Goal: Task Accomplishment & Management: Manage account settings

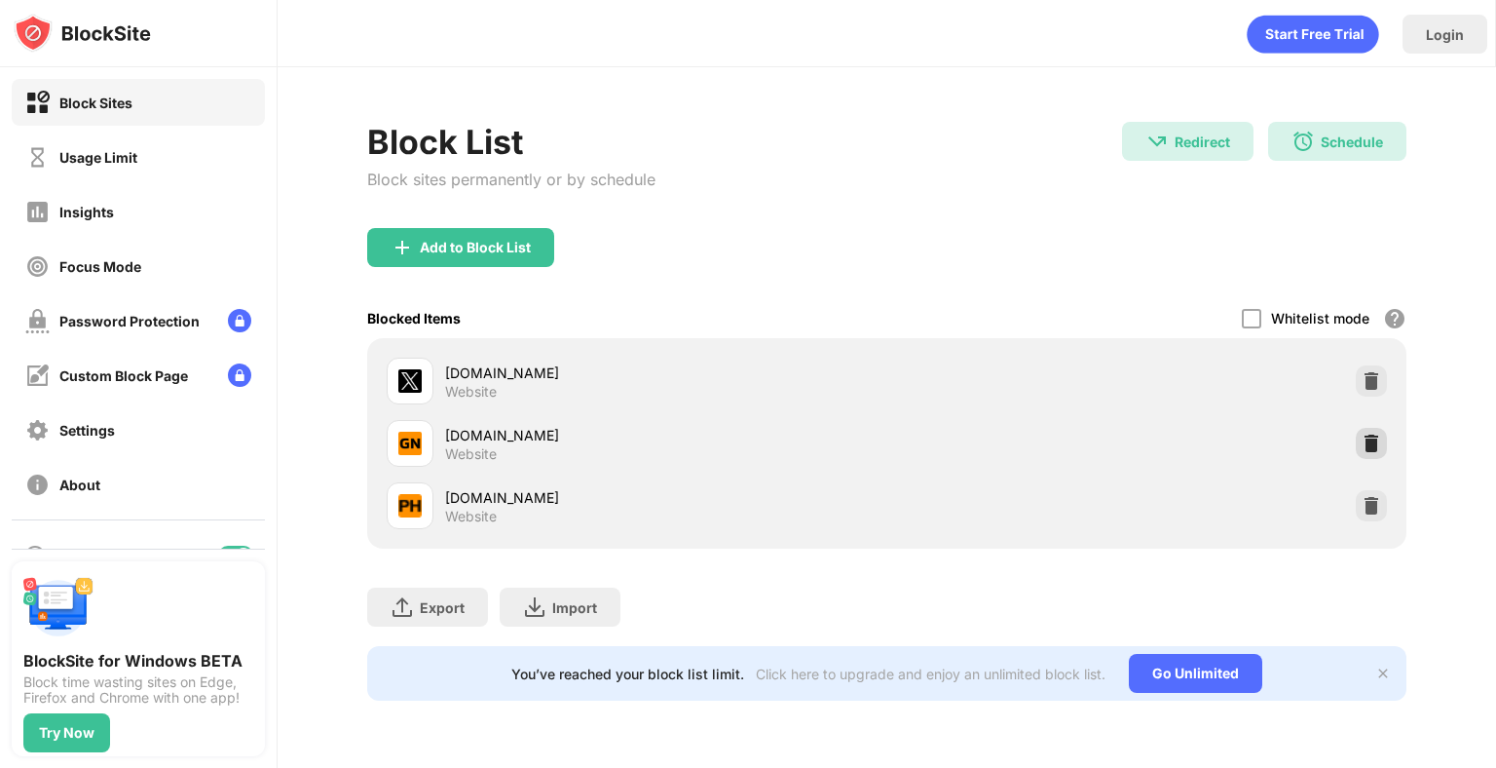
click at [1372, 445] on img at bounding box center [1371, 443] width 19 height 19
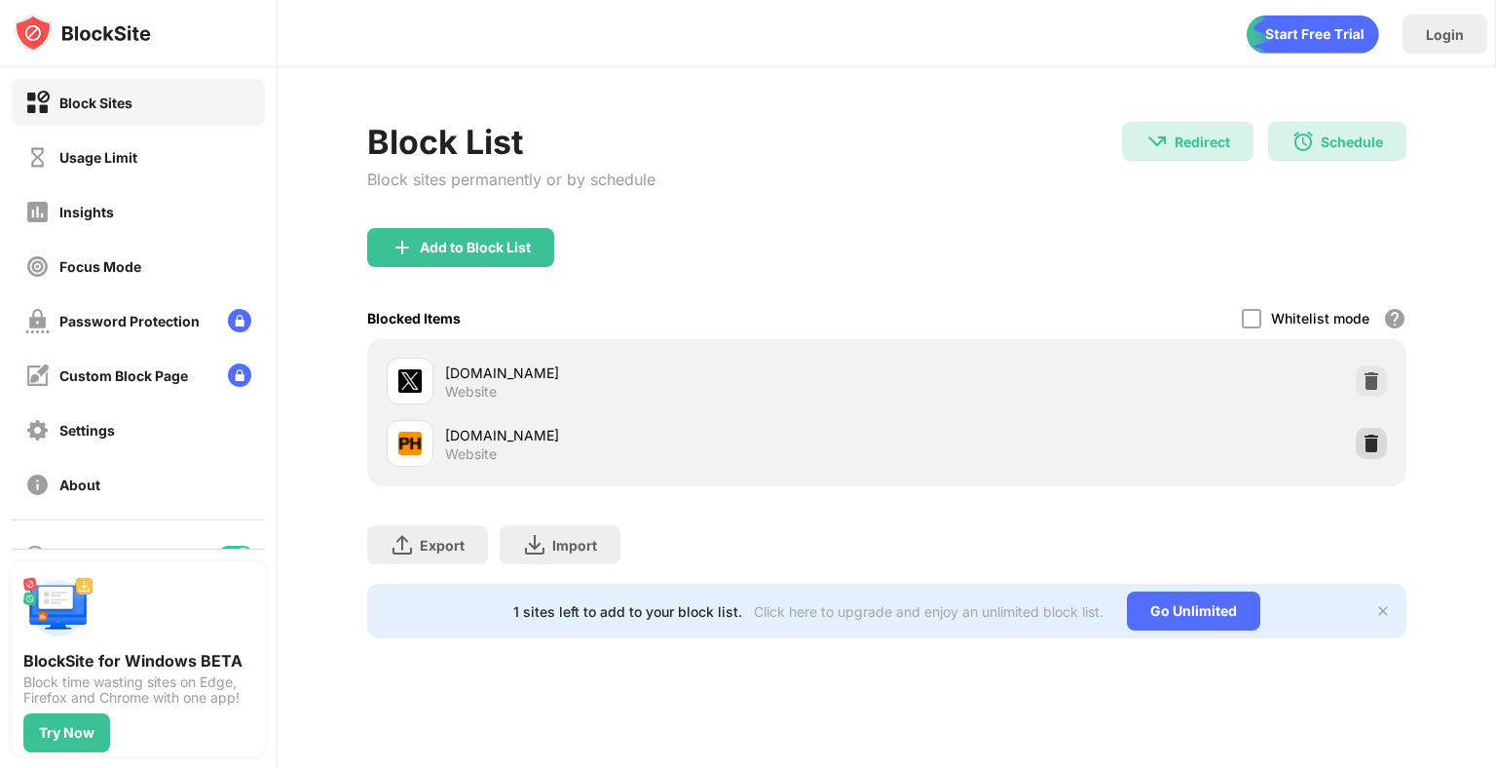
click at [1369, 449] on img at bounding box center [1371, 443] width 19 height 19
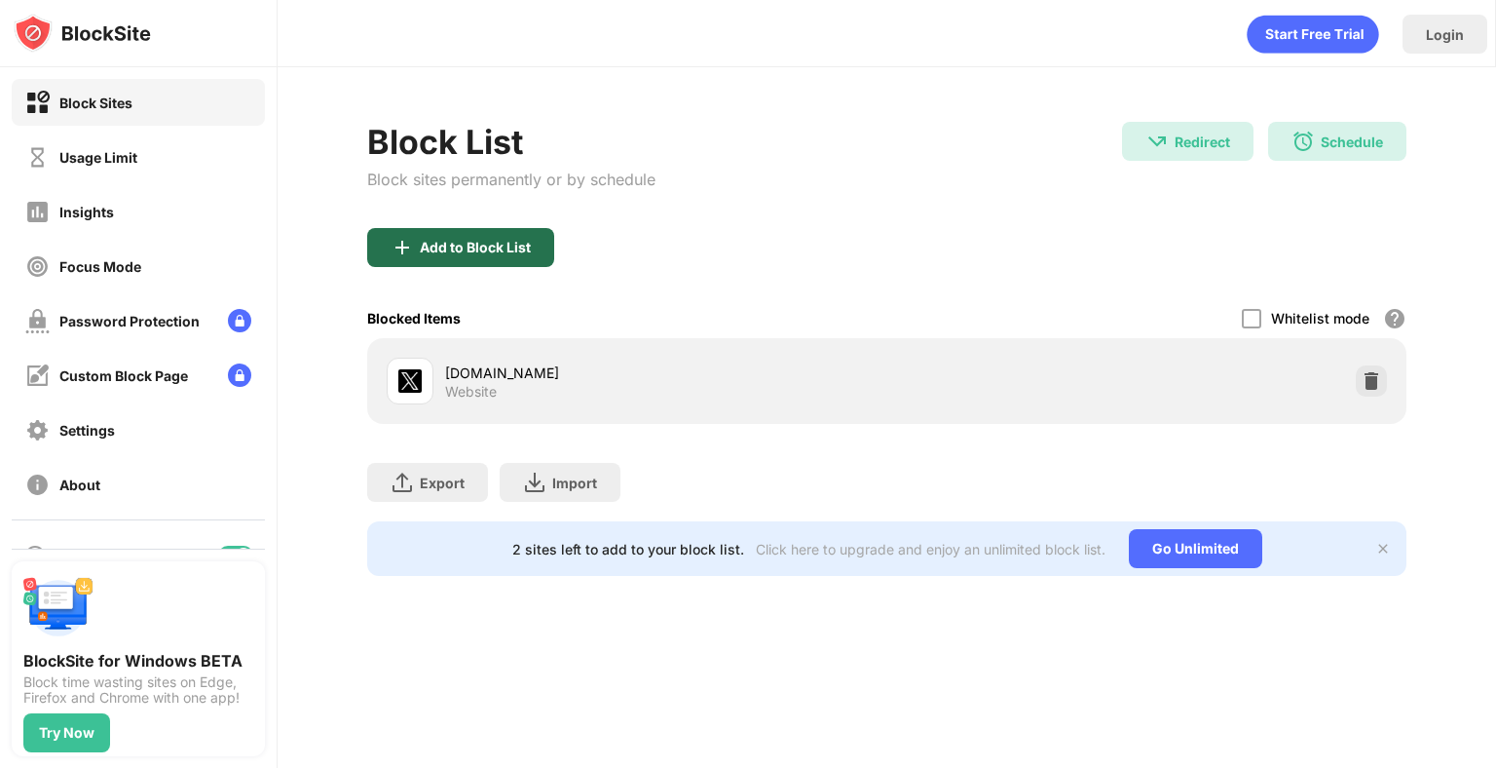
click at [481, 252] on div "Add to Block List" at bounding box center [475, 248] width 111 height 16
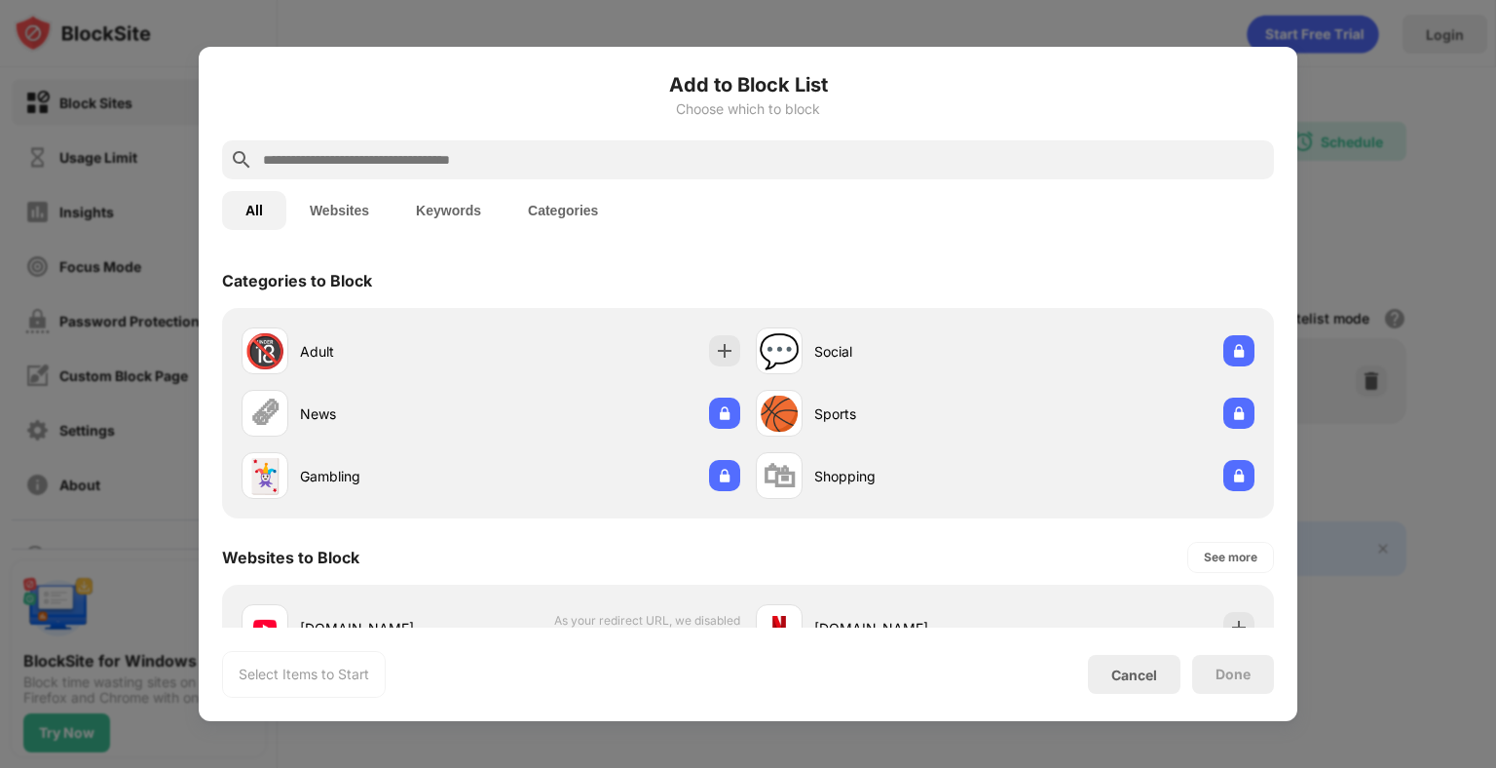
click at [323, 163] on input "text" at bounding box center [763, 159] width 1005 height 23
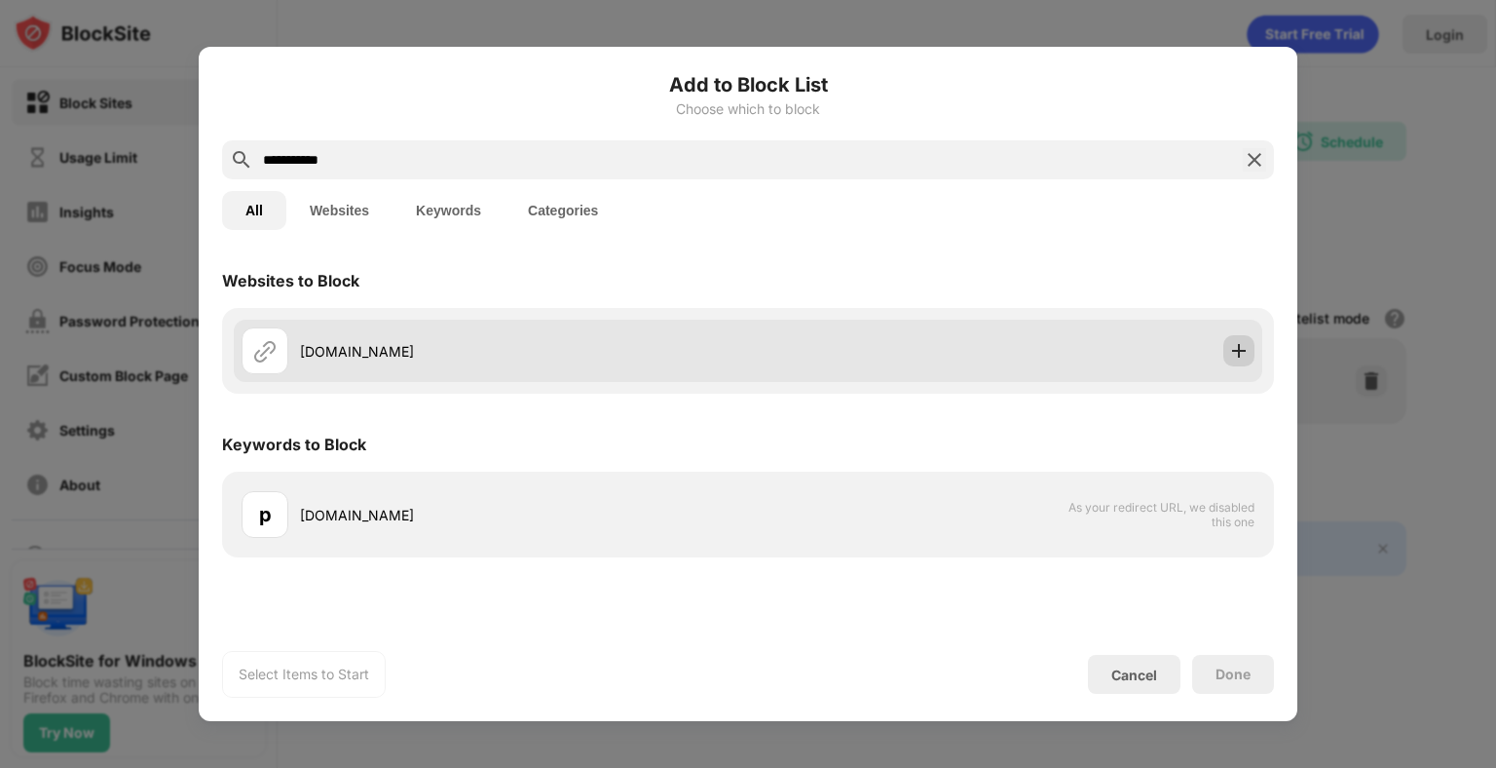
type input "**********"
click at [1241, 354] on img at bounding box center [1238, 350] width 19 height 19
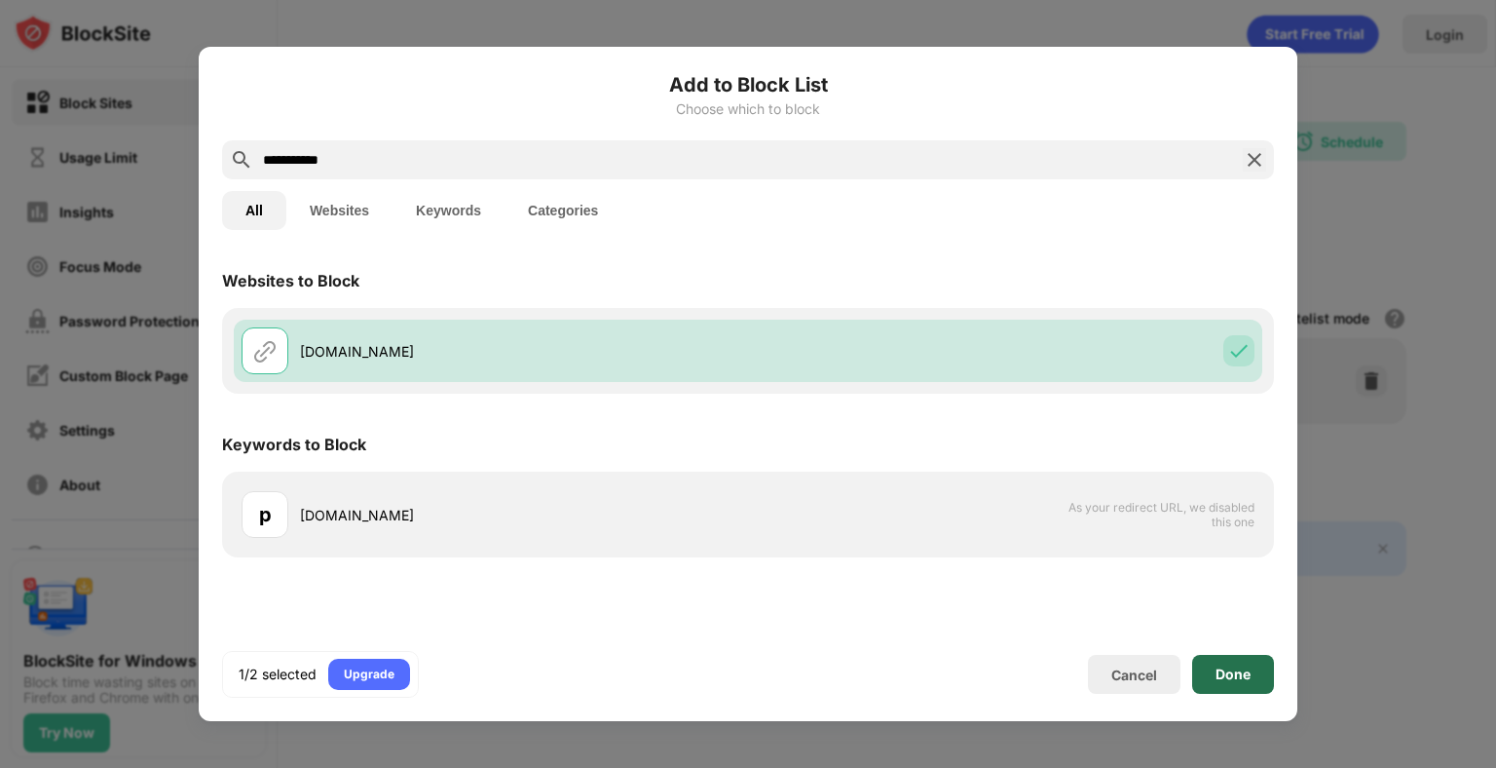
click at [1219, 682] on div "Done" at bounding box center [1233, 674] width 82 height 39
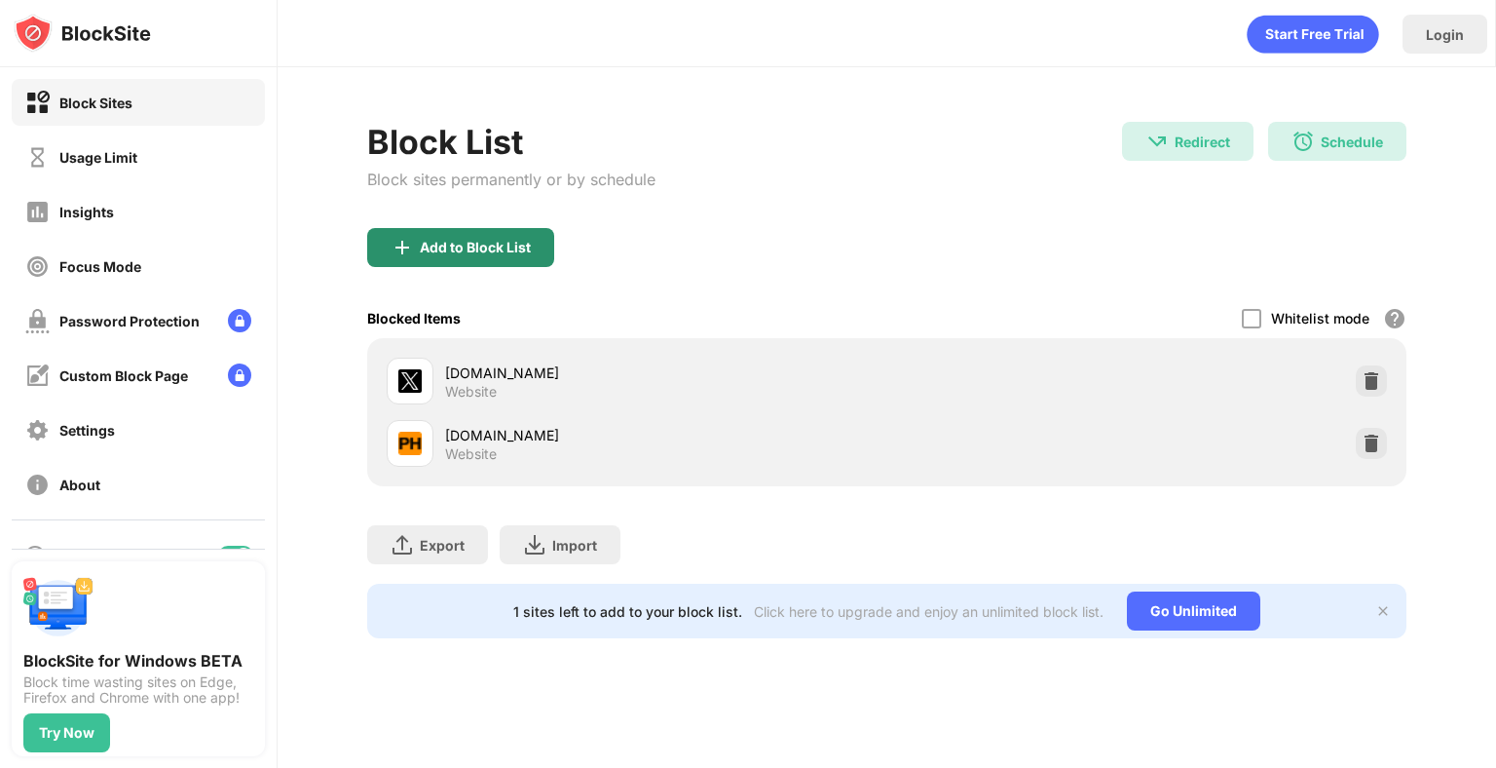
click at [442, 263] on div "Add to Block List" at bounding box center [460, 247] width 187 height 39
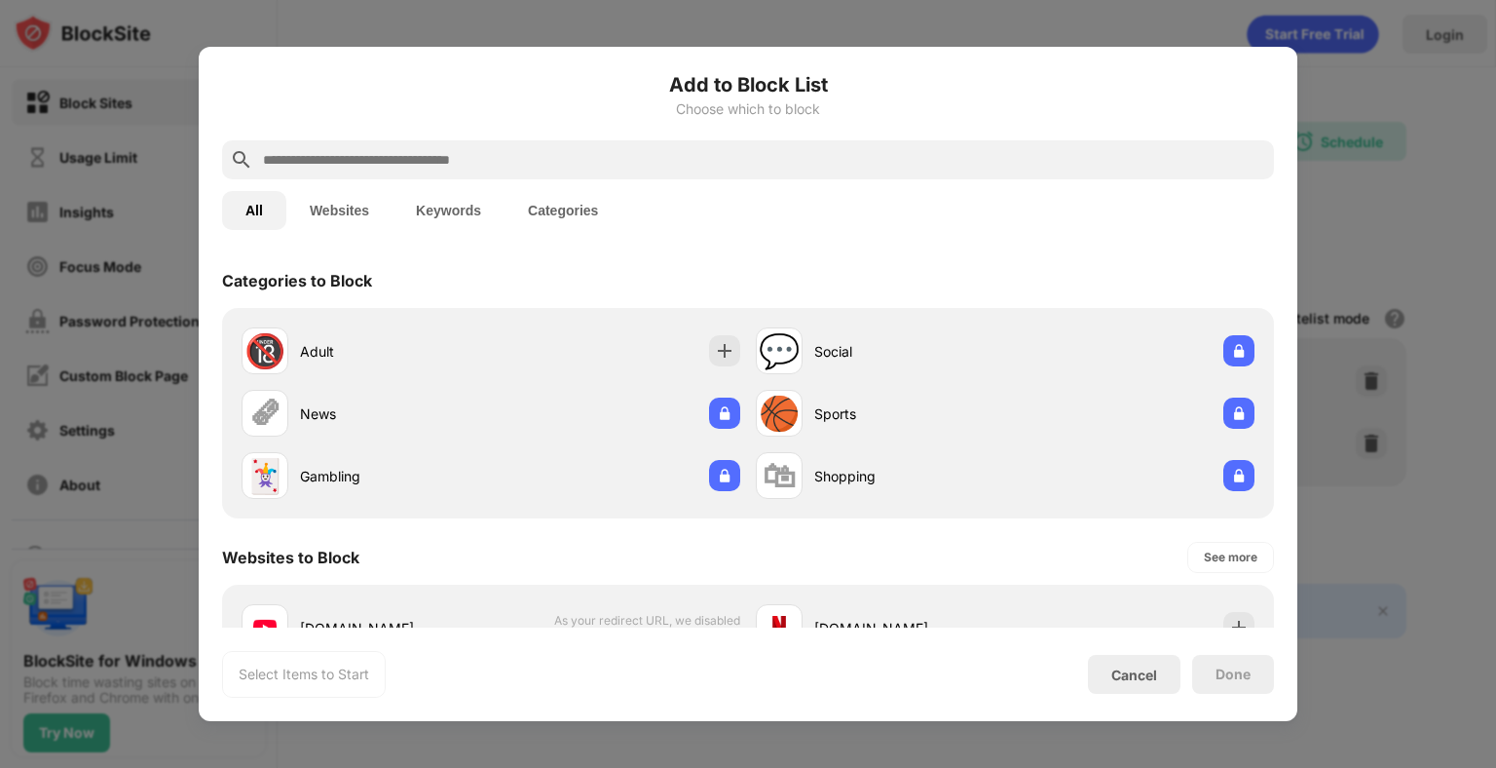
click at [390, 161] on input "text" at bounding box center [763, 159] width 1005 height 23
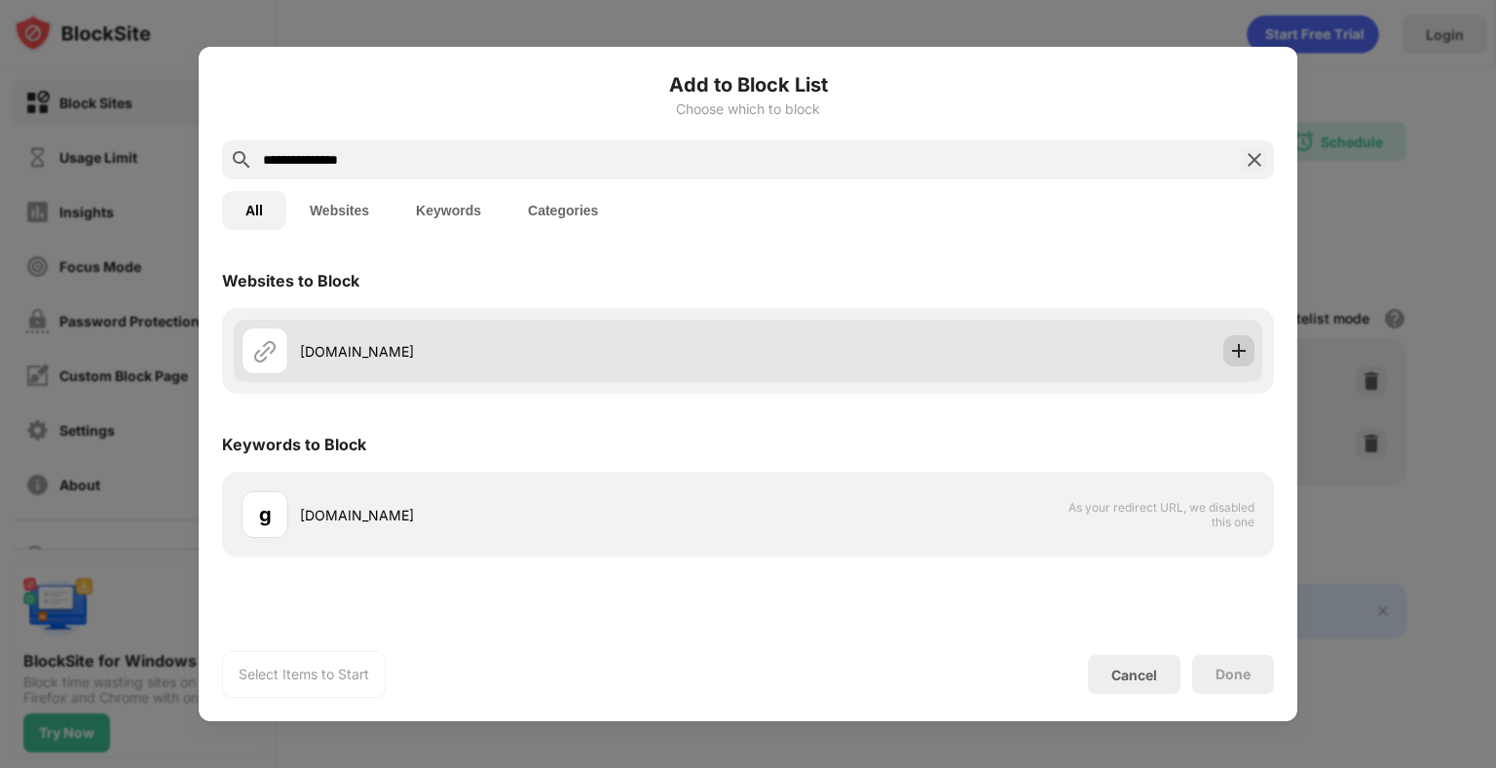
type input "**********"
click at [1233, 352] on img at bounding box center [1238, 350] width 19 height 19
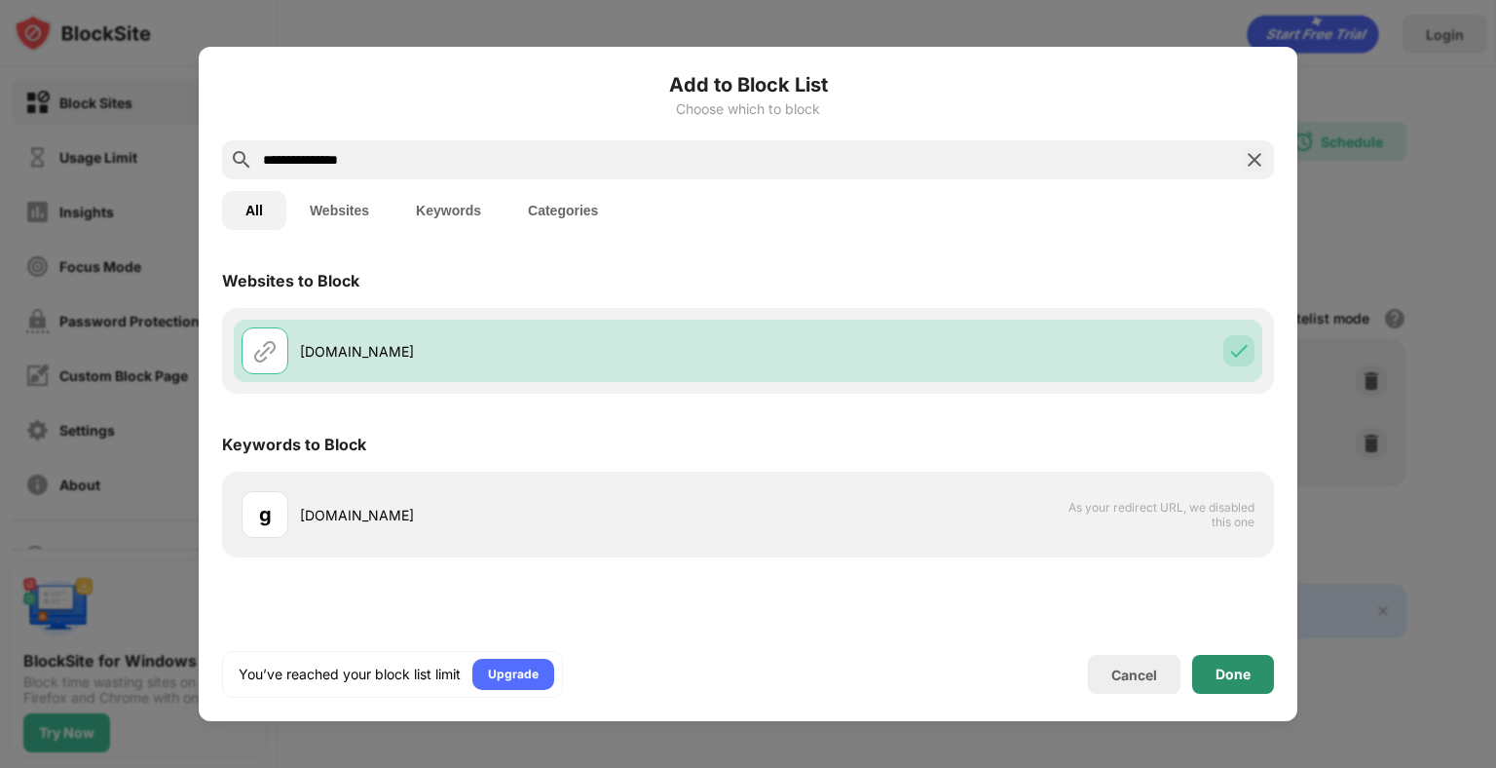
click at [1224, 675] on div "Done" at bounding box center [1233, 674] width 35 height 16
